Goal: Task Accomplishment & Management: Manage account settings

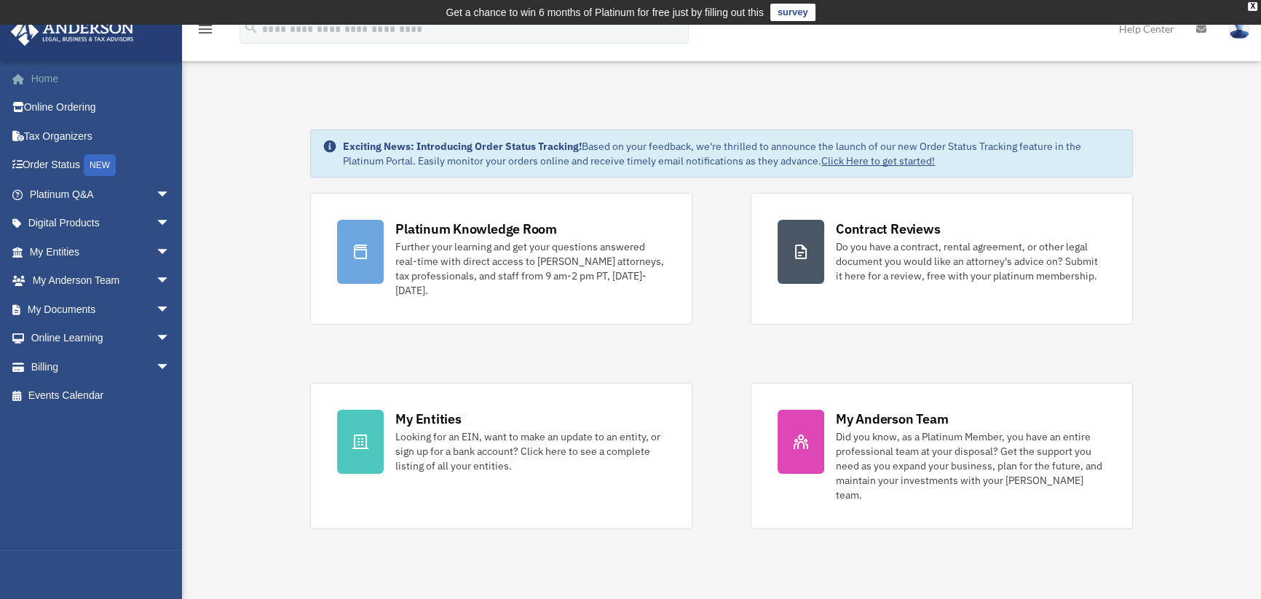
click at [29, 84] on link "Home" at bounding box center [101, 78] width 182 height 29
click at [205, 30] on icon "menu" at bounding box center [205, 28] width 17 height 17
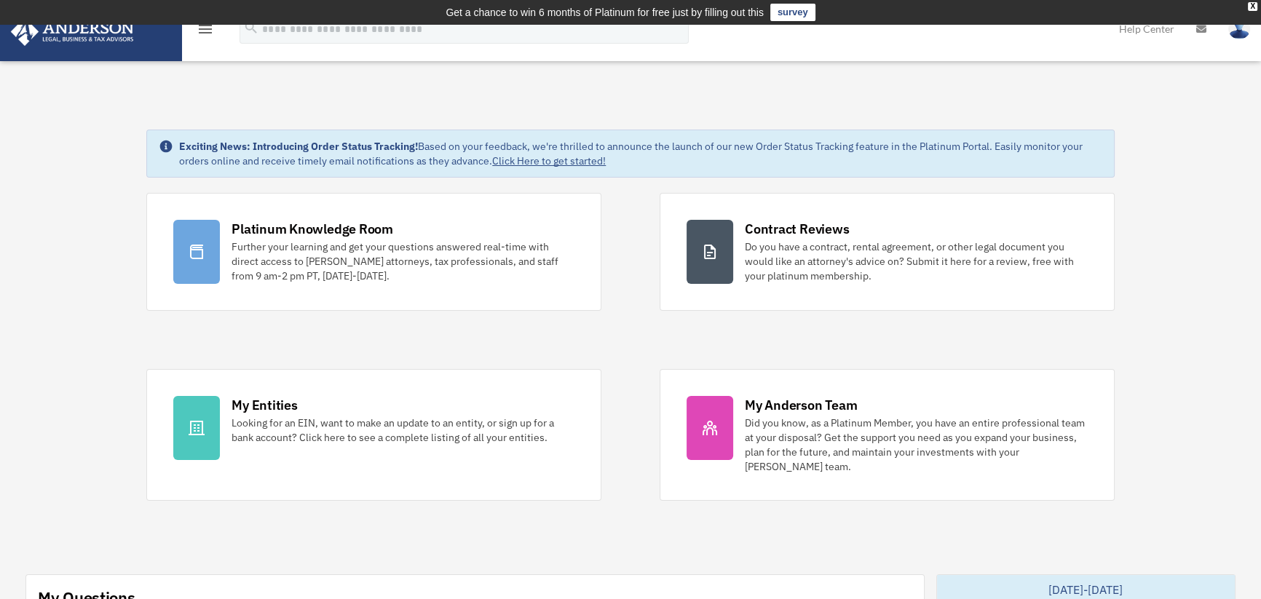
click at [197, 27] on icon "menu" at bounding box center [205, 28] width 17 height 17
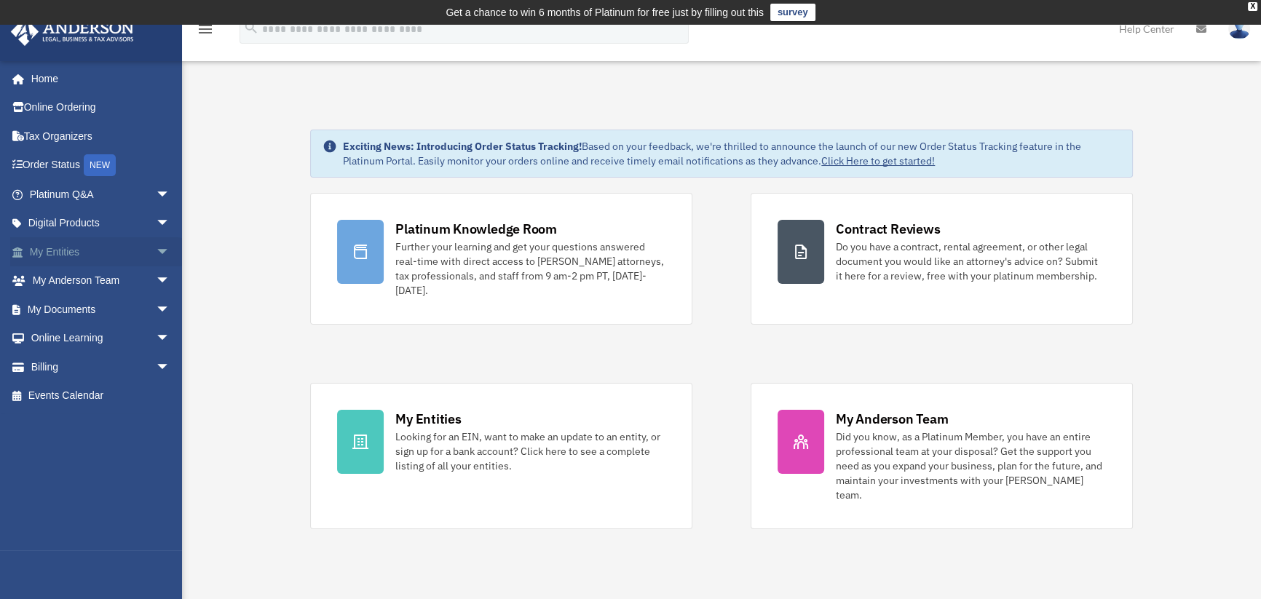
click at [156, 252] on span "arrow_drop_down" at bounding box center [170, 252] width 29 height 30
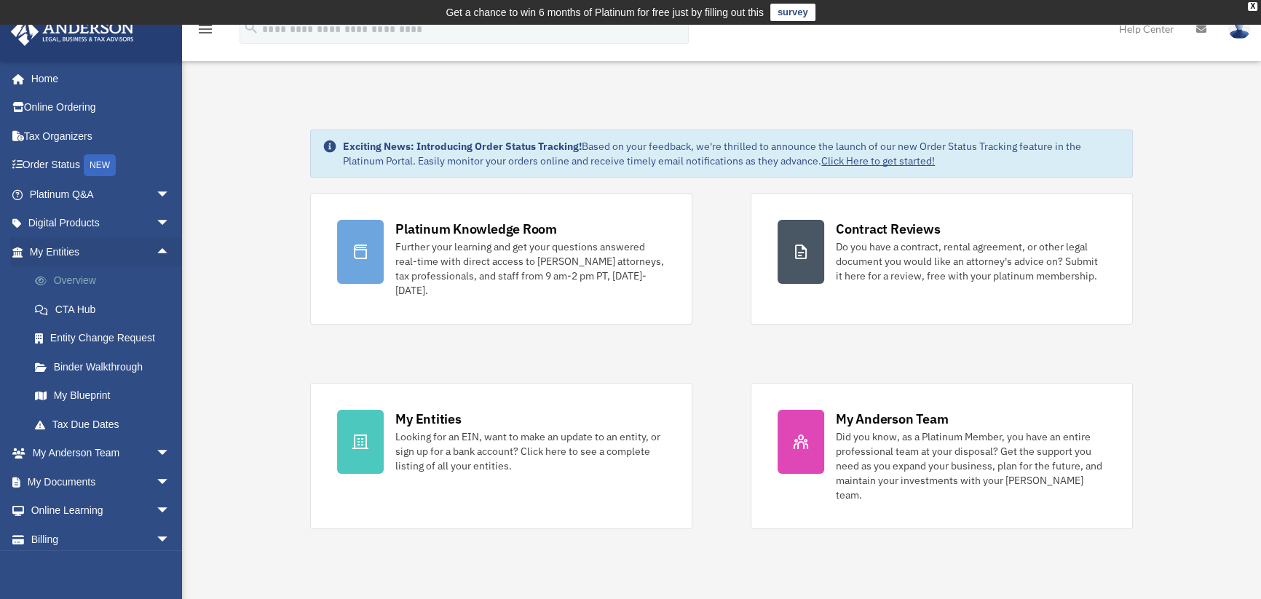
click at [65, 280] on link "Overview" at bounding box center [106, 281] width 172 height 29
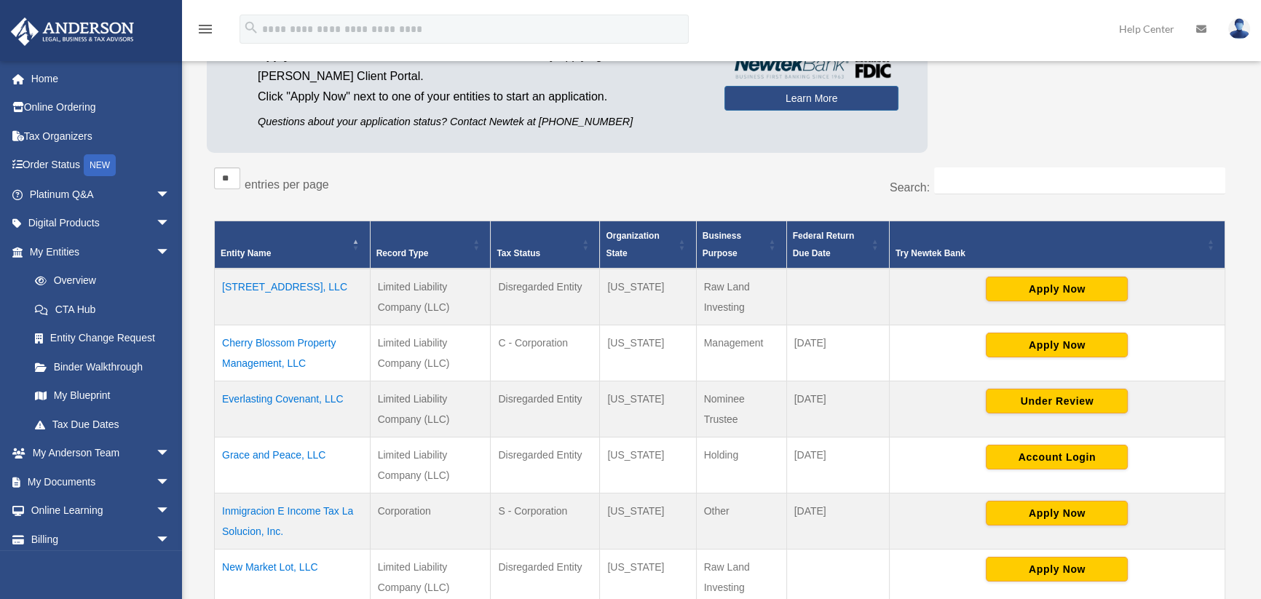
scroll to position [243, 0]
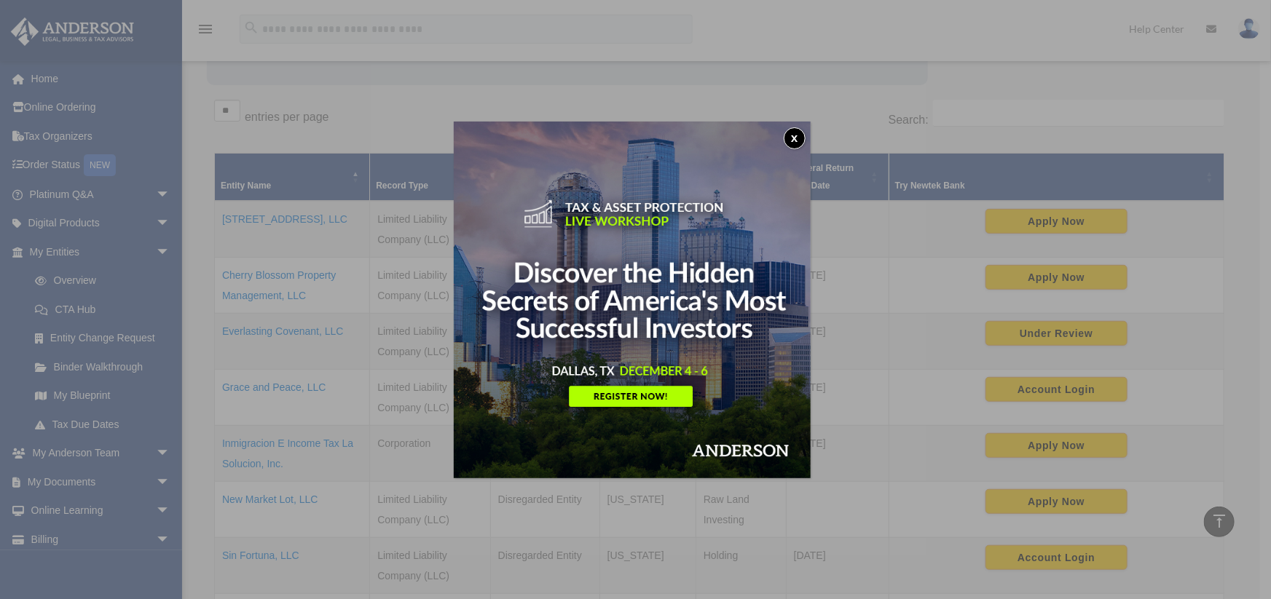
click at [797, 135] on button "x" at bounding box center [795, 138] width 22 height 22
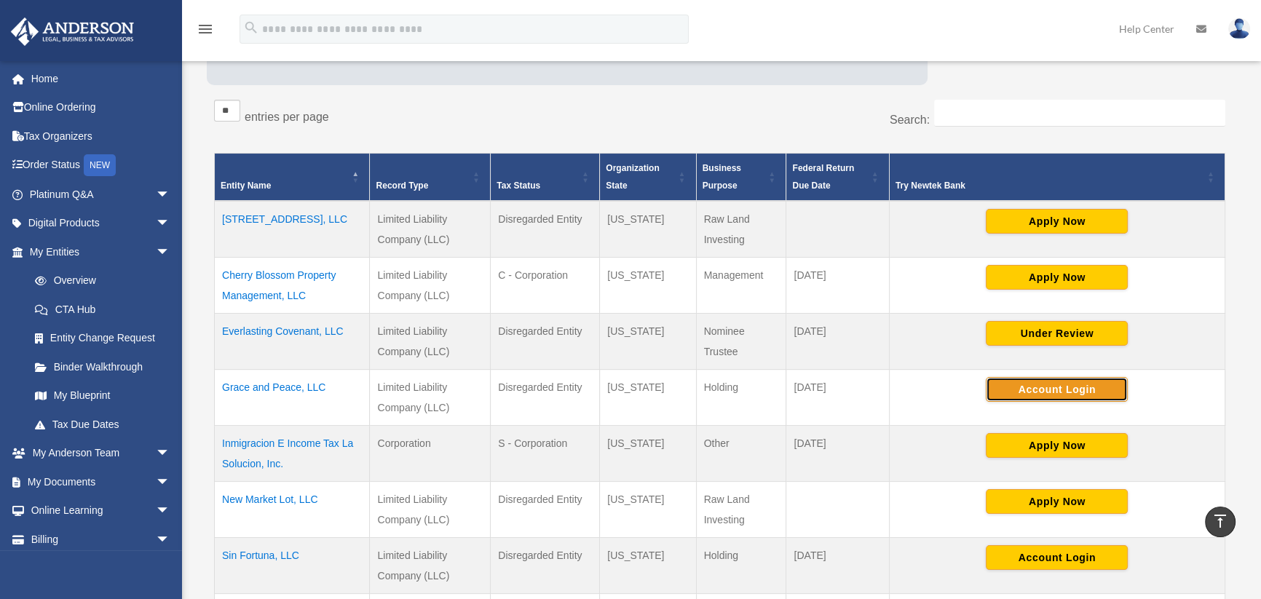
click at [1063, 389] on button "Account Login" at bounding box center [1057, 389] width 142 height 25
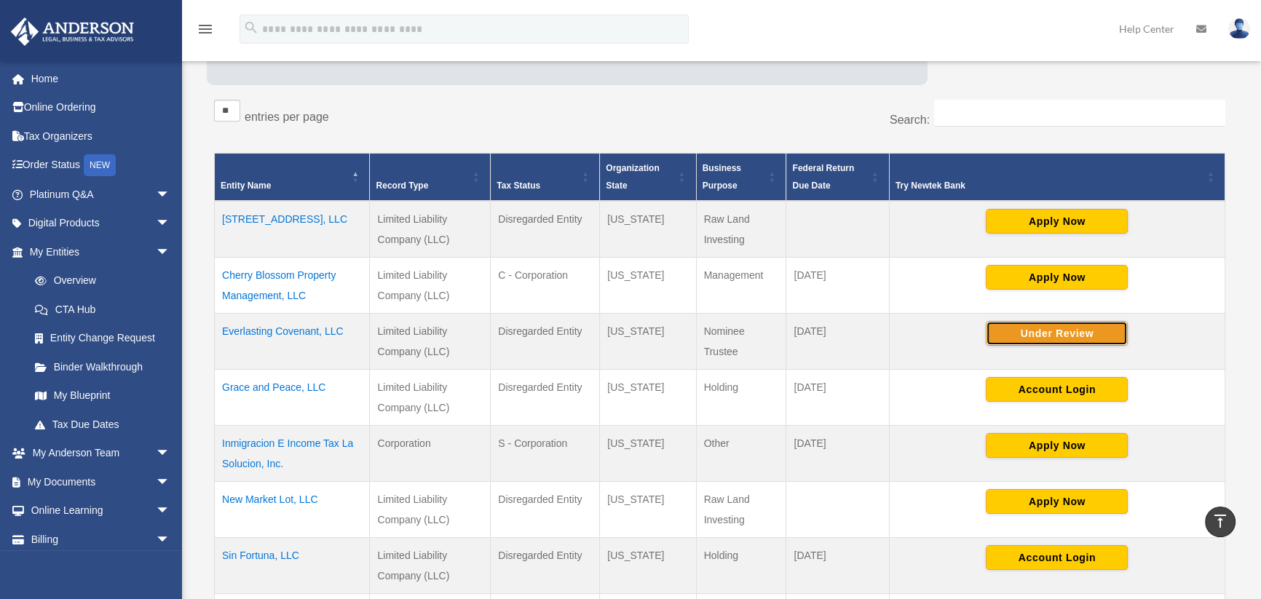
click at [1068, 334] on button "Under Review" at bounding box center [1057, 333] width 142 height 25
click at [1240, 29] on img at bounding box center [1240, 28] width 22 height 21
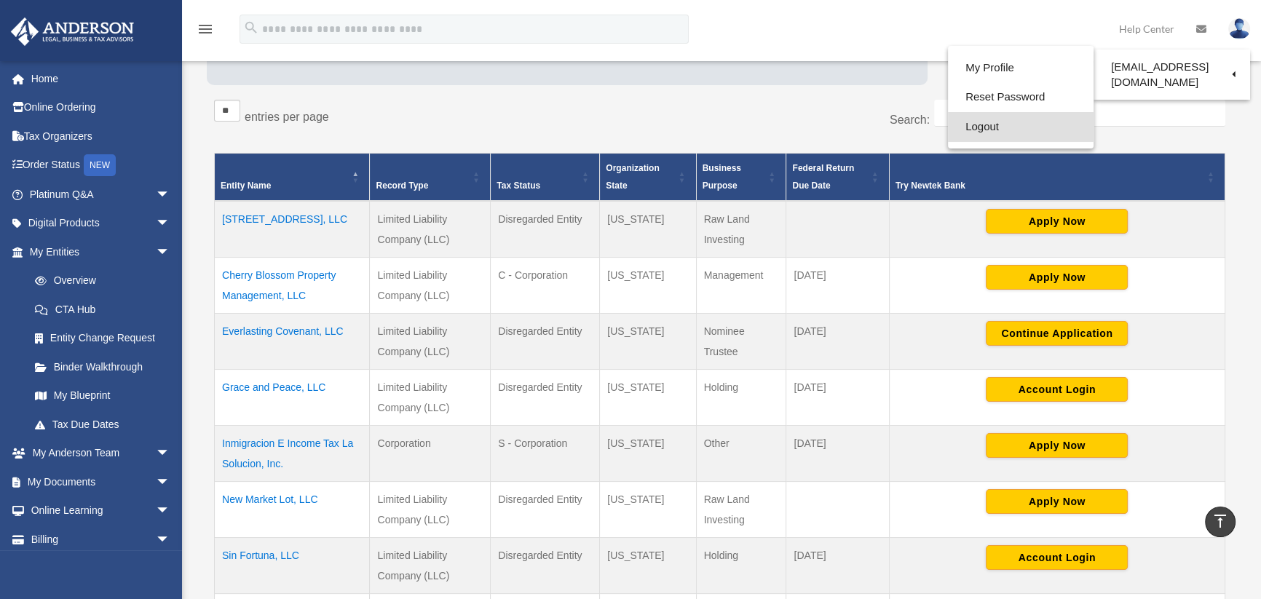
click at [980, 122] on link "Logout" at bounding box center [1021, 127] width 146 height 30
